Goal: Information Seeking & Learning: Compare options

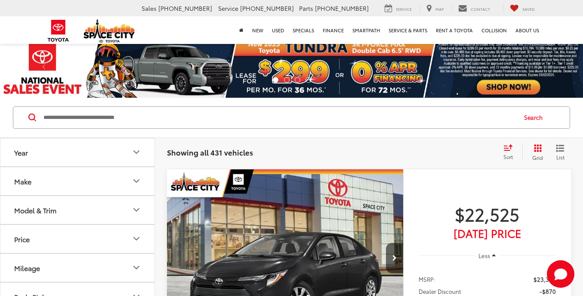
scroll to position [31, 0]
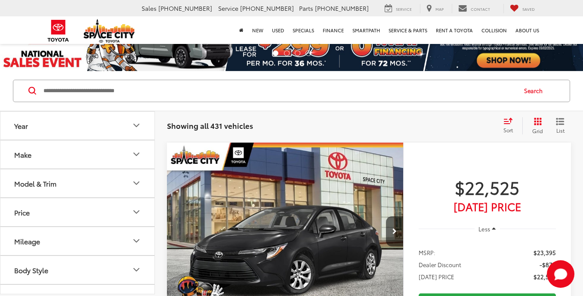
click at [73, 128] on button "Year" at bounding box center [77, 126] width 155 height 28
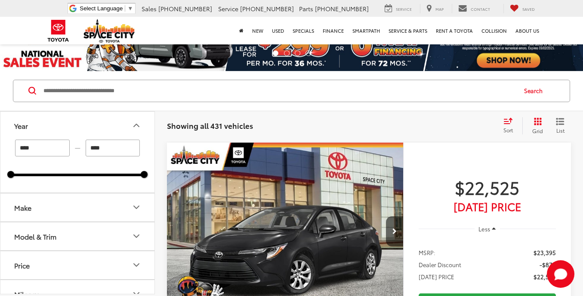
scroll to position [0, 0]
click at [72, 129] on button "Year" at bounding box center [77, 126] width 155 height 28
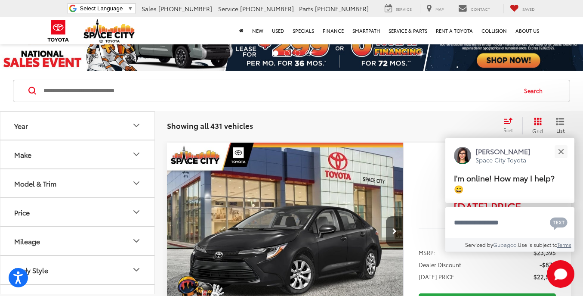
click at [97, 181] on button "Model & Trim" at bounding box center [77, 183] width 155 height 28
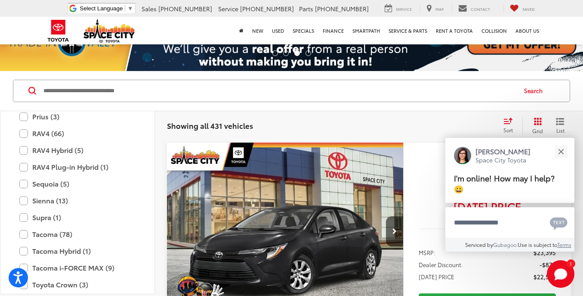
scroll to position [394, 0]
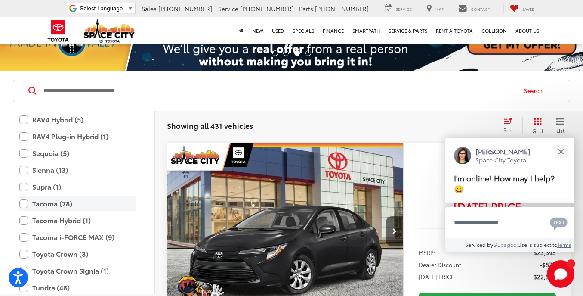
click at [28, 202] on label "Tacoma (78)" at bounding box center [77, 203] width 116 height 15
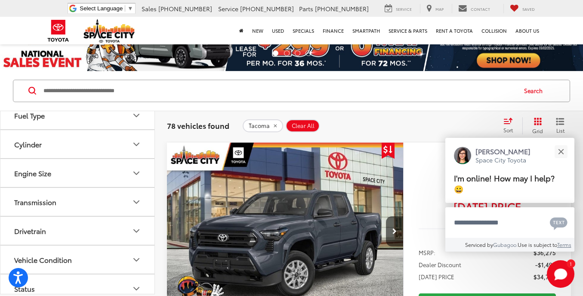
scroll to position [806, 0]
click at [124, 233] on button "Drivetrain" at bounding box center [77, 230] width 155 height 28
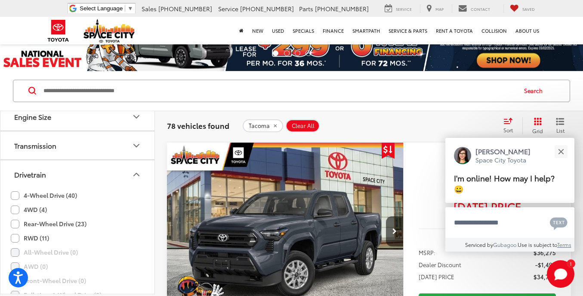
scroll to position [867, 0]
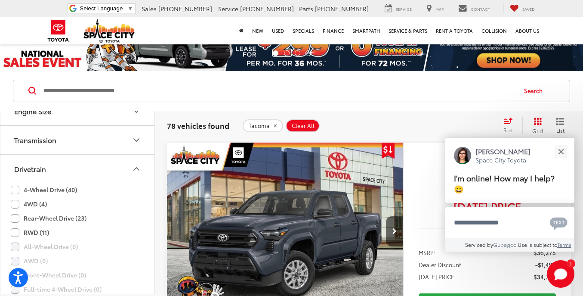
click at [15, 189] on label "4-Wheel Drive (40)" at bounding box center [44, 190] width 66 height 14
click at [14, 199] on label "4WD (4)" at bounding box center [29, 204] width 36 height 14
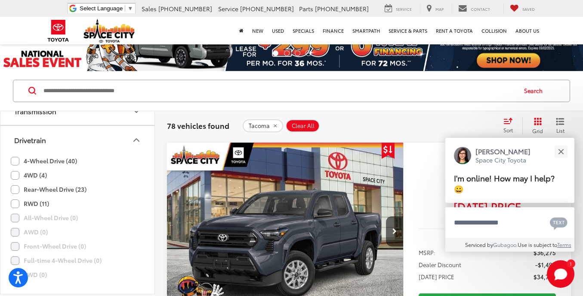
scroll to position [838, 0]
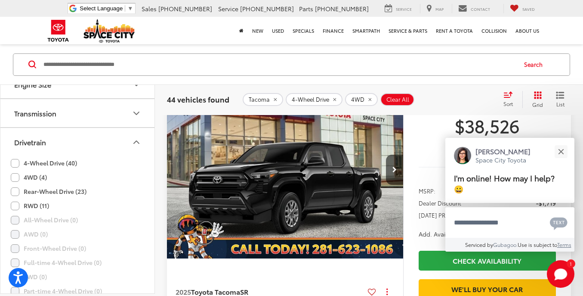
scroll to position [123, 0]
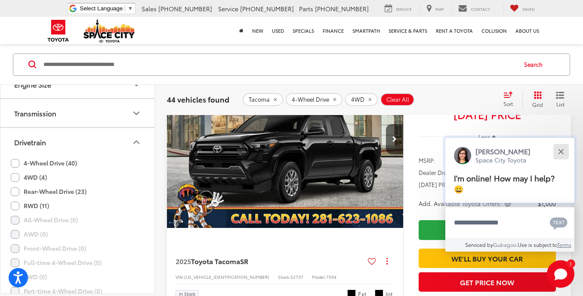
click at [560, 148] on button "Close" at bounding box center [561, 151] width 19 height 19
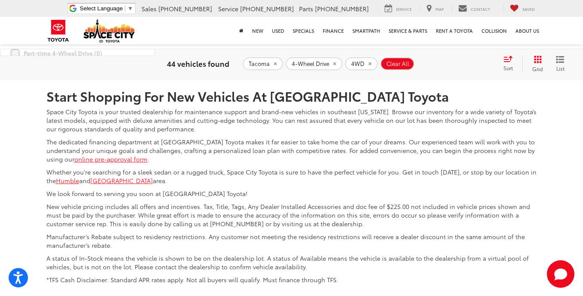
scroll to position [4182, 0]
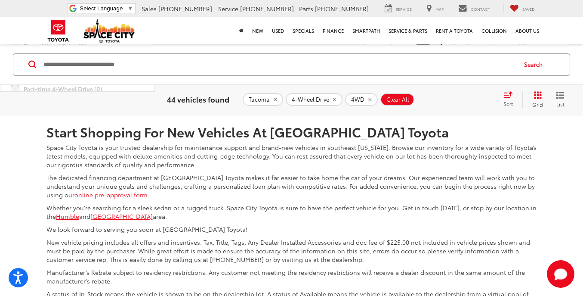
click at [429, 59] on link "2" at bounding box center [435, 51] width 13 height 15
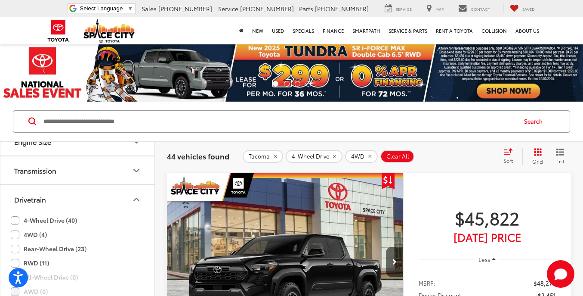
scroll to position [92, 0]
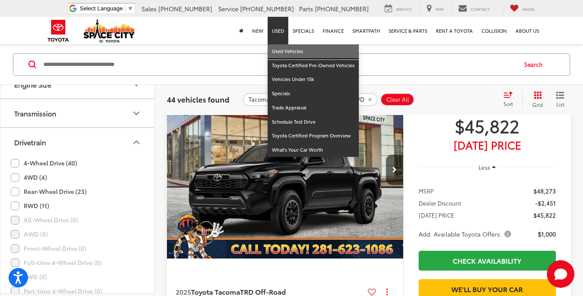
click at [286, 54] on link "Used Vehicles" at bounding box center [313, 51] width 91 height 14
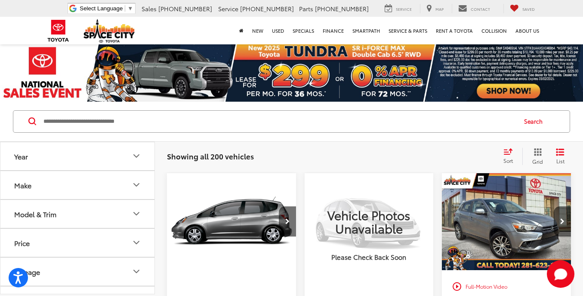
click at [127, 212] on button "Model & Trim" at bounding box center [77, 214] width 155 height 28
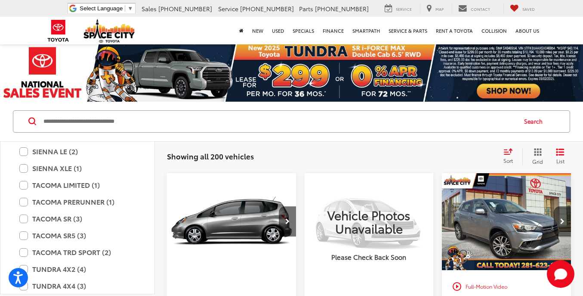
scroll to position [1756, 0]
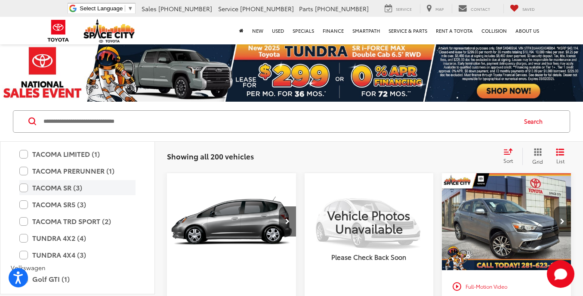
click at [23, 188] on label "TACOMA SR (3)" at bounding box center [77, 187] width 116 height 15
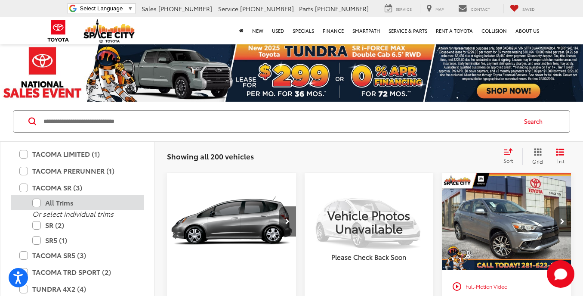
scroll to position [92, 0]
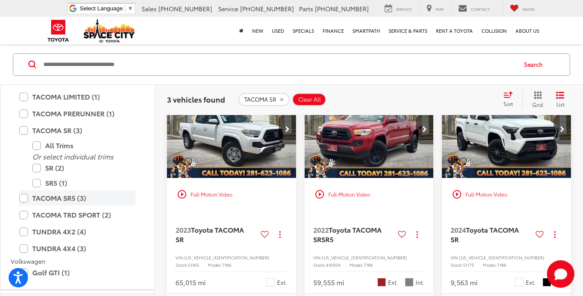
click at [25, 201] on label "TACOMA SR5 (3)" at bounding box center [77, 197] width 116 height 15
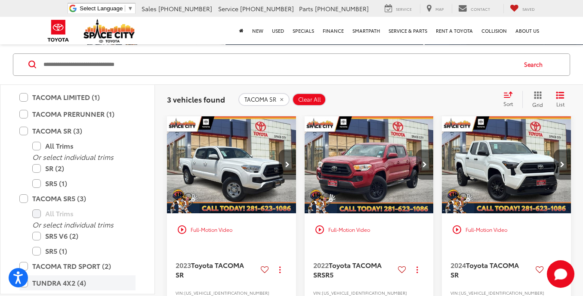
scroll to position [1818, 0]
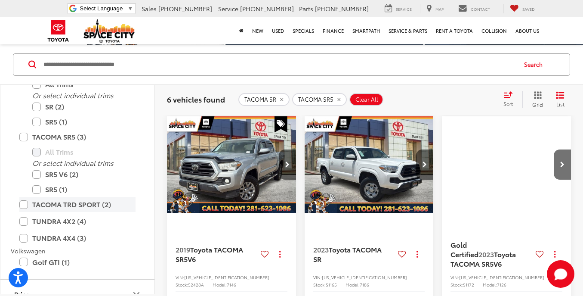
click at [25, 203] on label "TACOMA TRD SPORT (2)" at bounding box center [77, 204] width 116 height 15
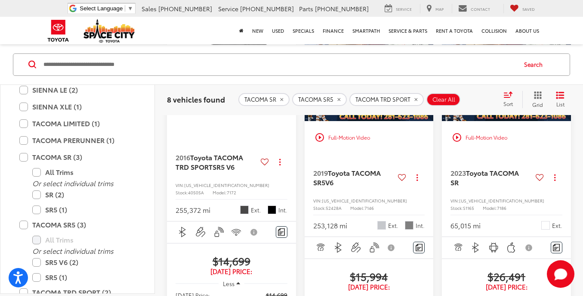
scroll to position [1725, 0]
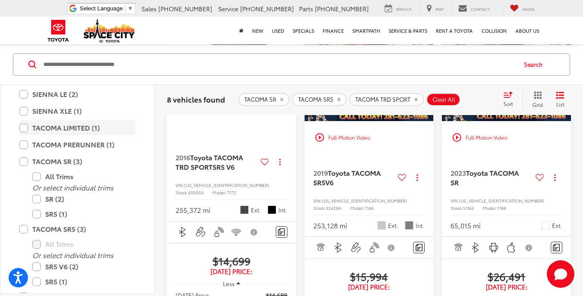
click at [26, 128] on label "TACOMA LIMITED (1)" at bounding box center [77, 127] width 116 height 15
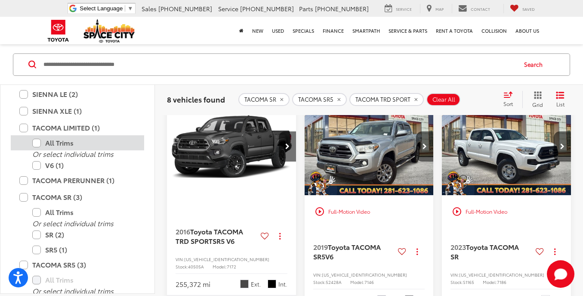
scroll to position [57, 0]
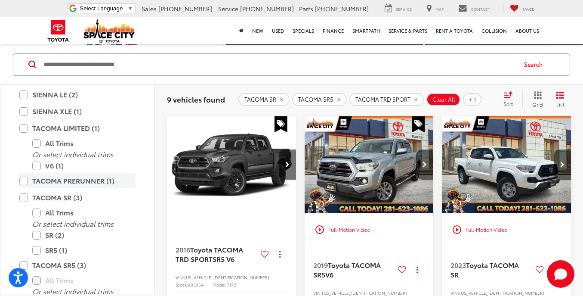
click at [25, 181] on label "TACOMA PRERUNNER (1)" at bounding box center [77, 180] width 116 height 15
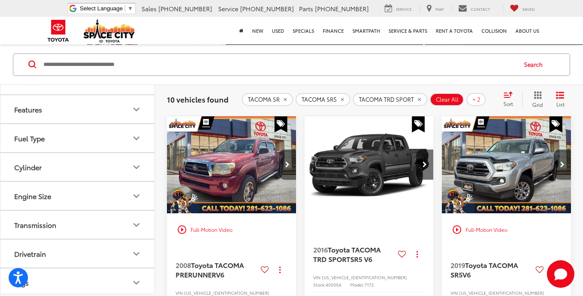
scroll to position [2056, 0]
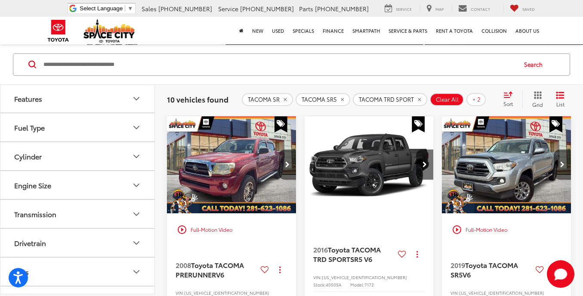
click at [136, 238] on icon "Drivetrain" at bounding box center [136, 243] width 10 height 10
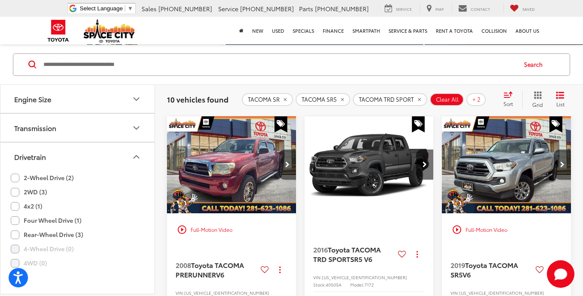
scroll to position [2148, 0]
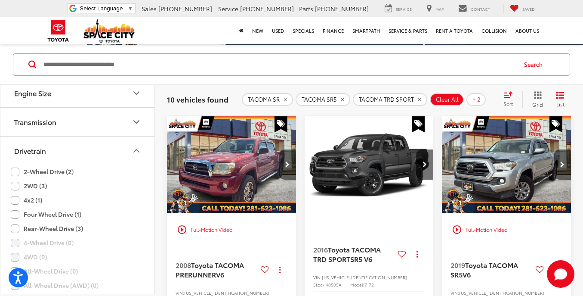
click at [14, 212] on label "Four Wheel Drive (1)" at bounding box center [46, 214] width 71 height 14
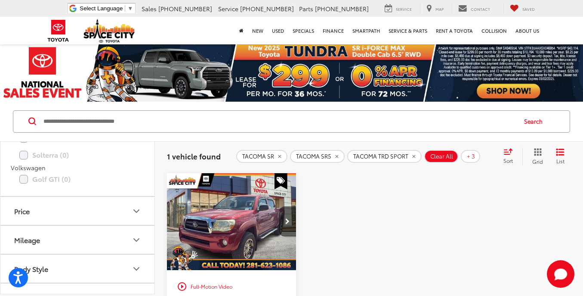
click at [280, 155] on icon "remove TACOMA%20SR" at bounding box center [279, 156] width 3 height 3
click at [280, 155] on icon "remove TACOMA SR5" at bounding box center [283, 156] width 6 height 5
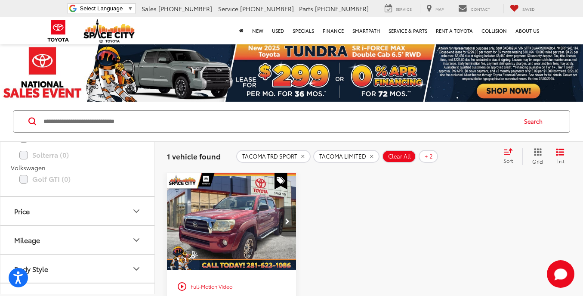
click at [300, 155] on icon "remove TACOMA%20TRD%20SPORT" at bounding box center [303, 156] width 6 height 5
click at [373, 158] on icon "remove TACOMA PRERUNNER" at bounding box center [375, 156] width 6 height 5
click at [296, 155] on icon "remove TACOMA LIMITED" at bounding box center [295, 156] width 6 height 5
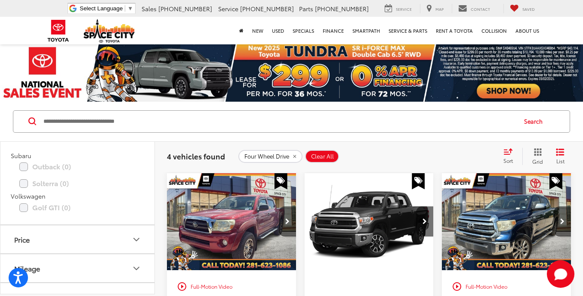
scroll to position [1856, 0]
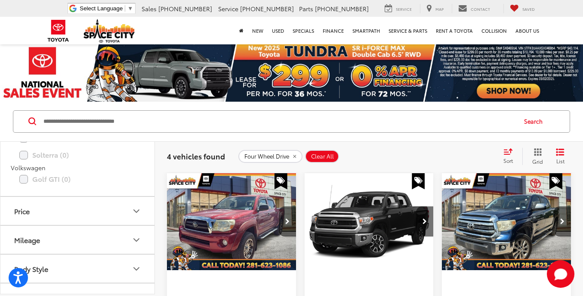
click at [292, 155] on icon "remove Four%20Wheel%20Drive" at bounding box center [295, 156] width 6 height 5
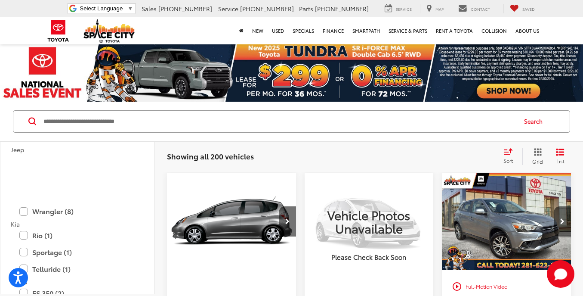
scroll to position [807, 0]
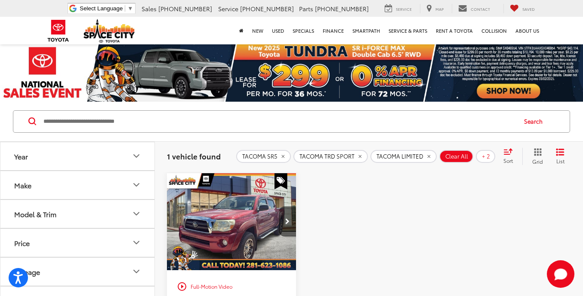
scroll to position [57, 0]
